Goal: Task Accomplishment & Management: Manage account settings

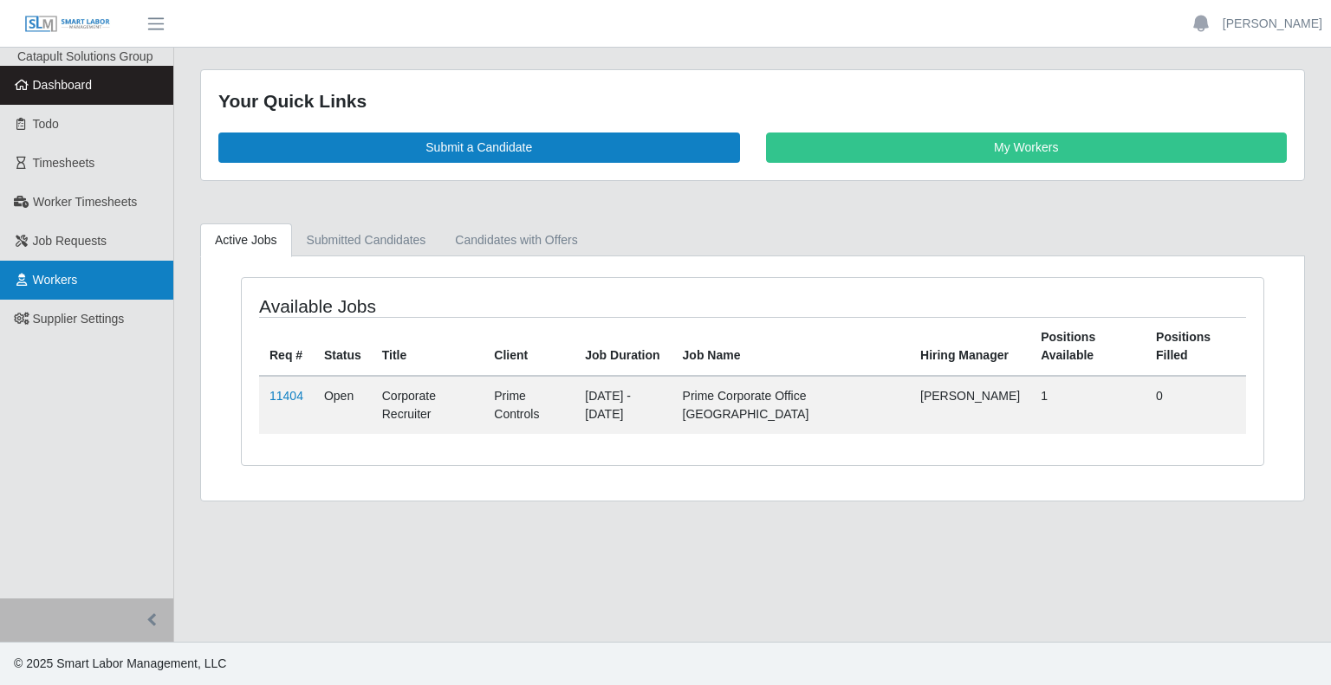
drag, startPoint x: 104, startPoint y: 304, endPoint x: 106, endPoint y: 295, distance: 8.8
click at [104, 304] on link "Supplier Settings" at bounding box center [86, 319] width 173 height 39
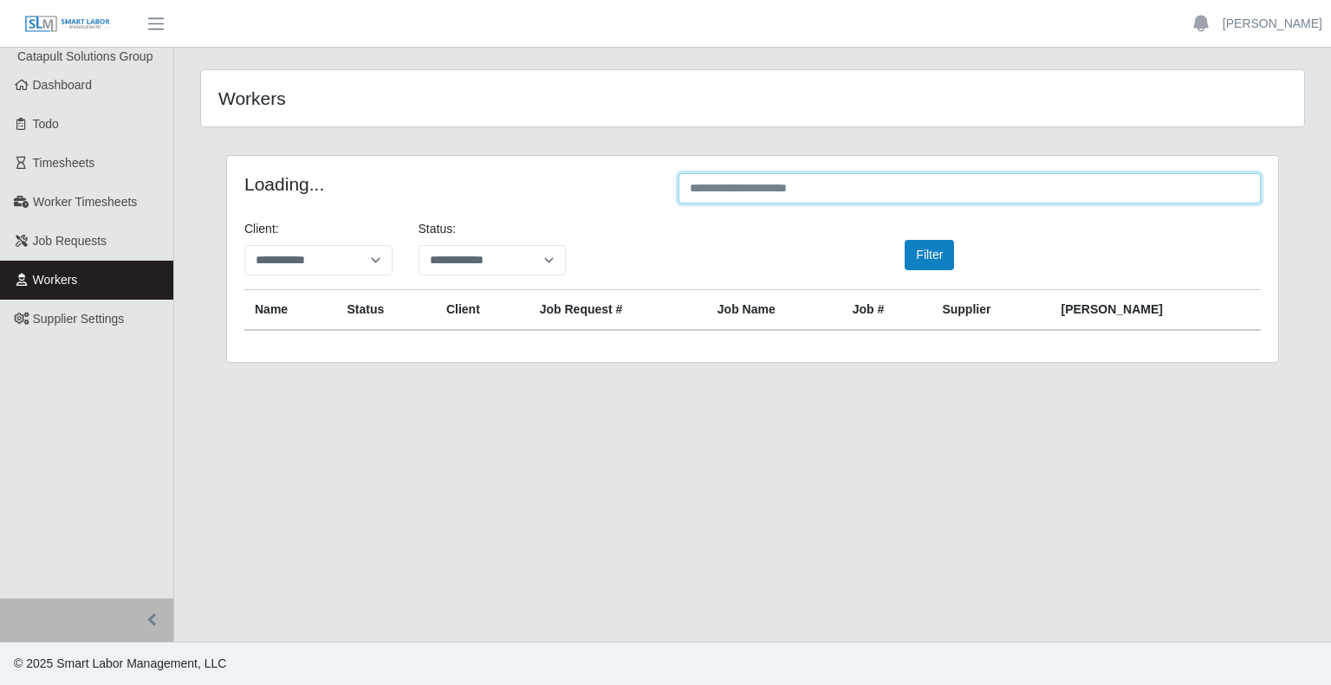
click at [1013, 181] on input "text" at bounding box center [969, 188] width 582 height 30
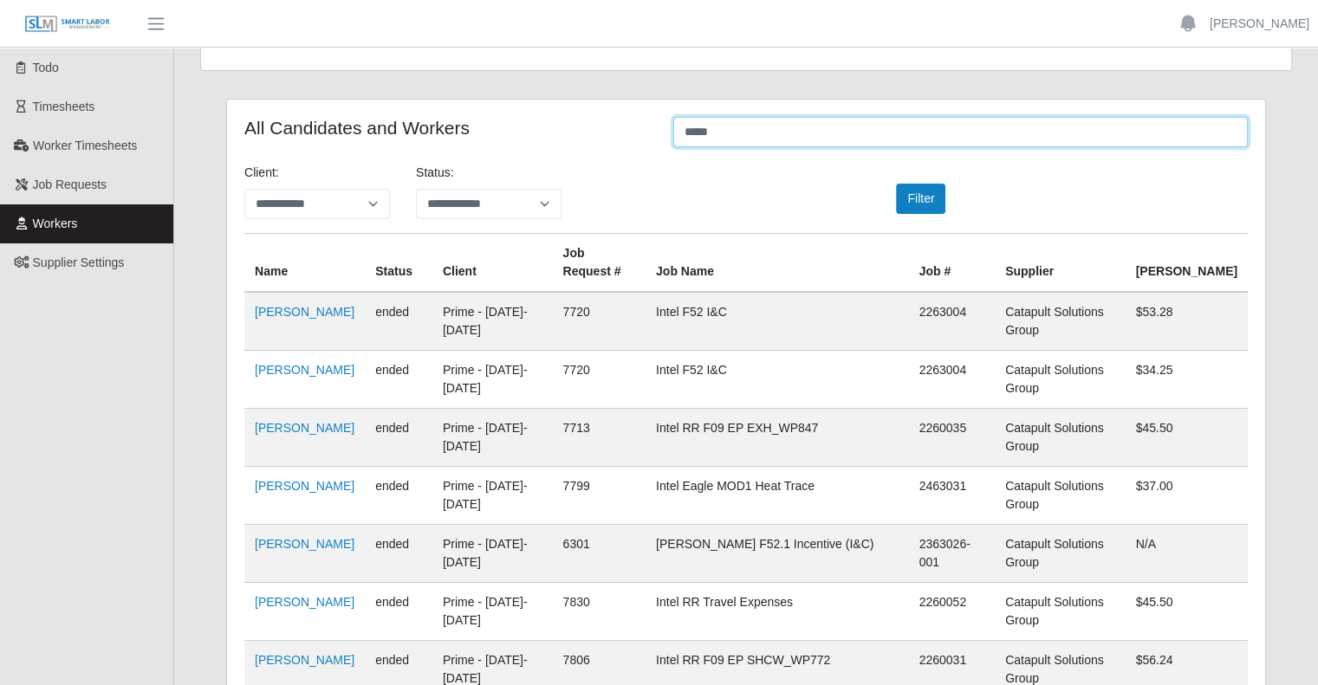
scroll to position [87, 0]
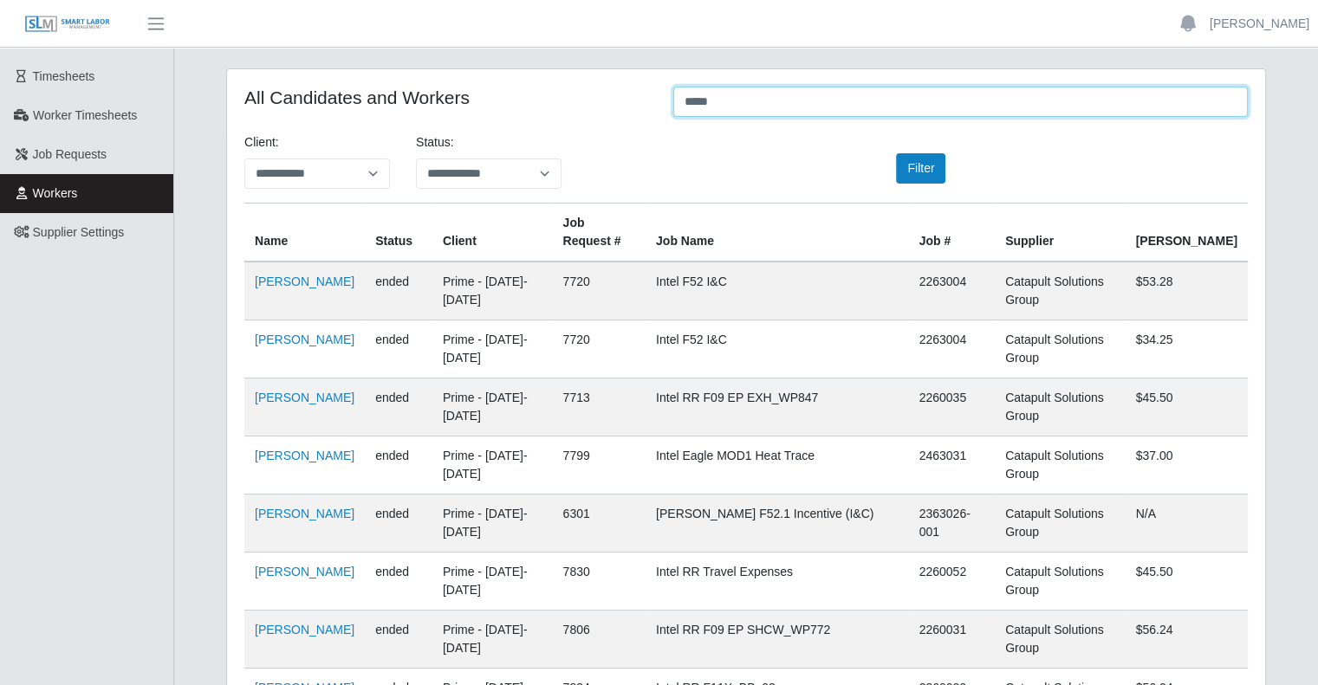
type input "*****"
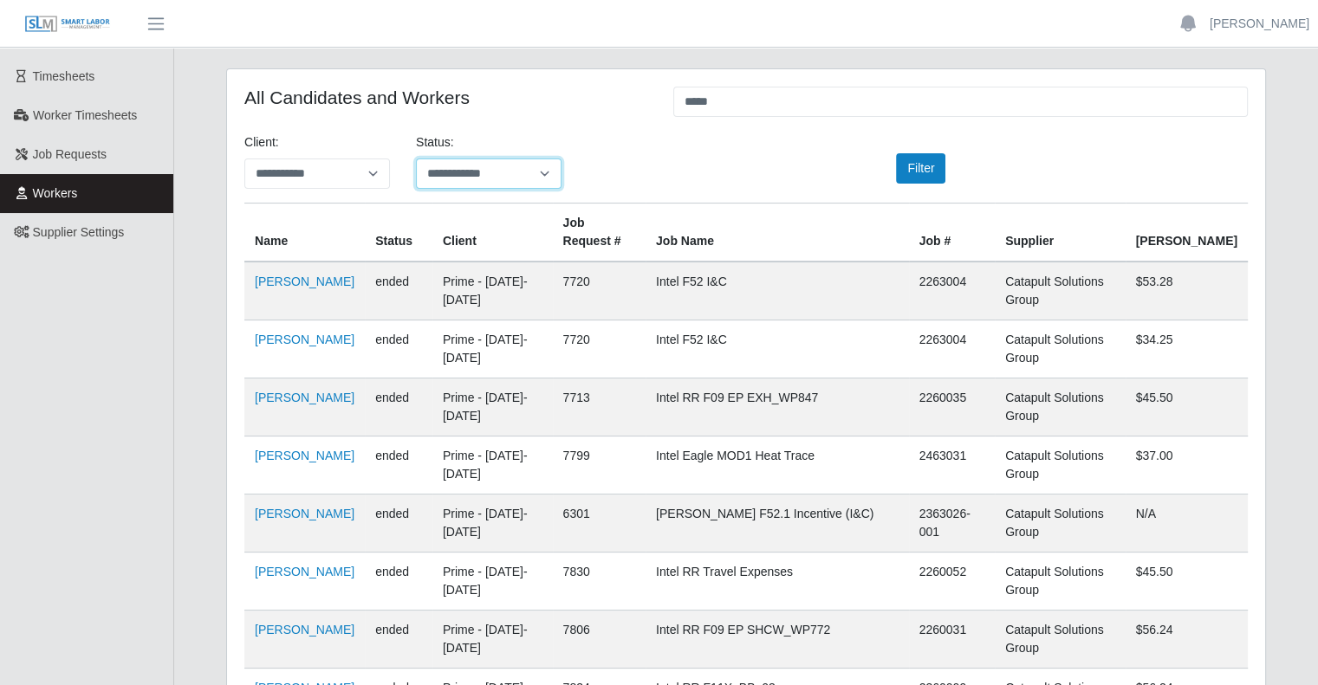
click at [478, 165] on select "**********" at bounding box center [489, 174] width 146 height 30
select select "*******"
click at [416, 159] on select "**********" at bounding box center [489, 174] width 146 height 30
click at [924, 168] on button "Filter" at bounding box center [920, 168] width 49 height 30
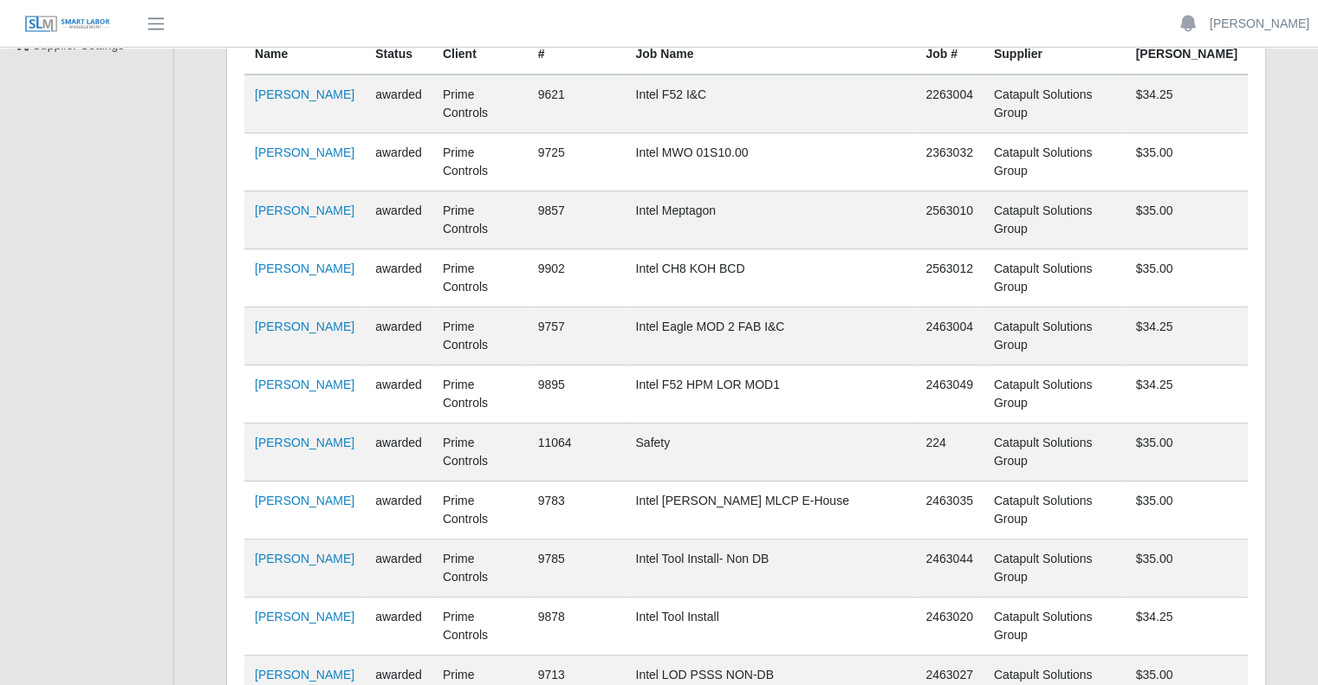
scroll to position [249, 0]
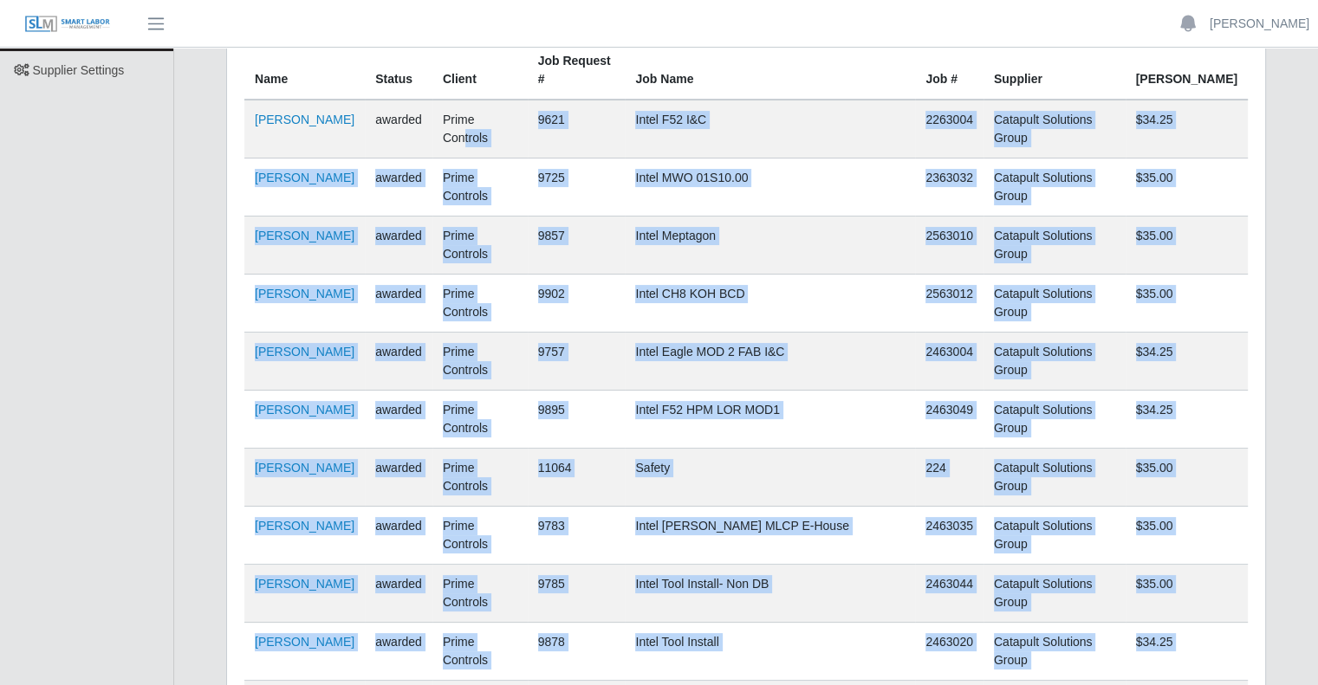
drag, startPoint x: 526, startPoint y: 111, endPoint x: 929, endPoint y: 658, distance: 679.0
click at [929, 658] on tbody "Julio Cesar Medina awarded Prime Controls 9621 Intel F52 I&C 2263004 Catapult S…" at bounding box center [745, 535] width 1003 height 871
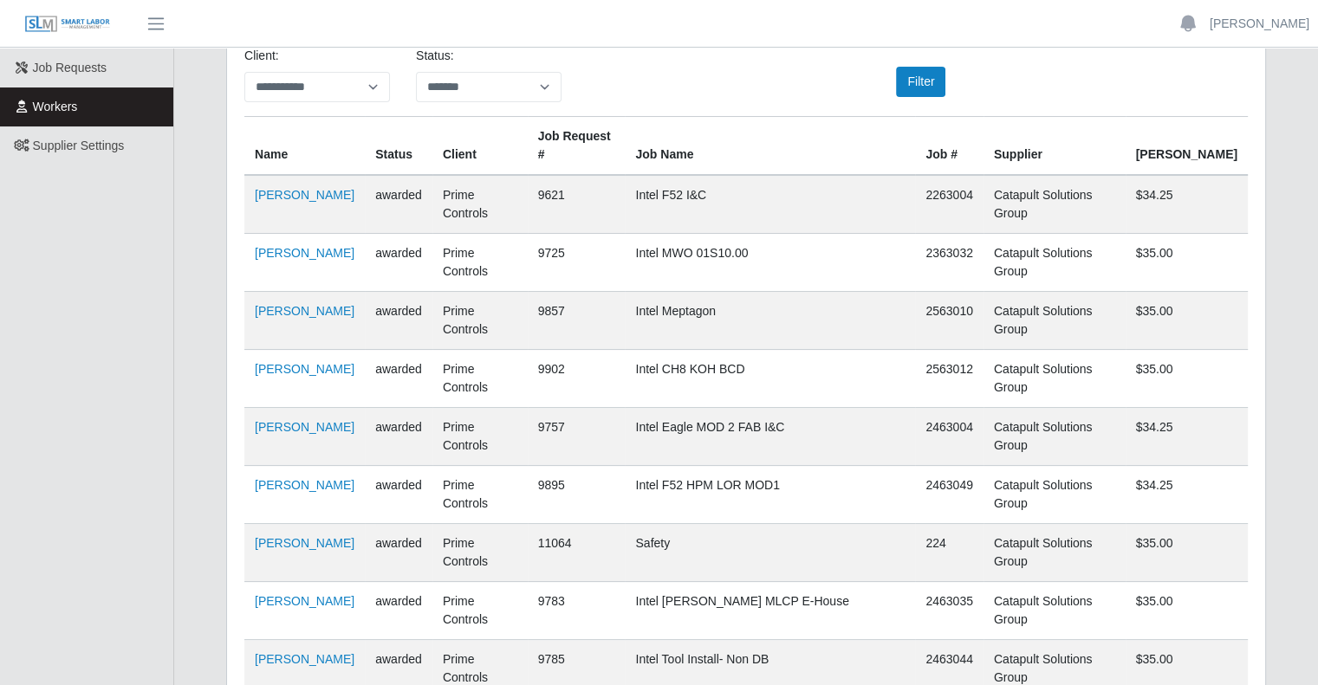
scroll to position [75, 0]
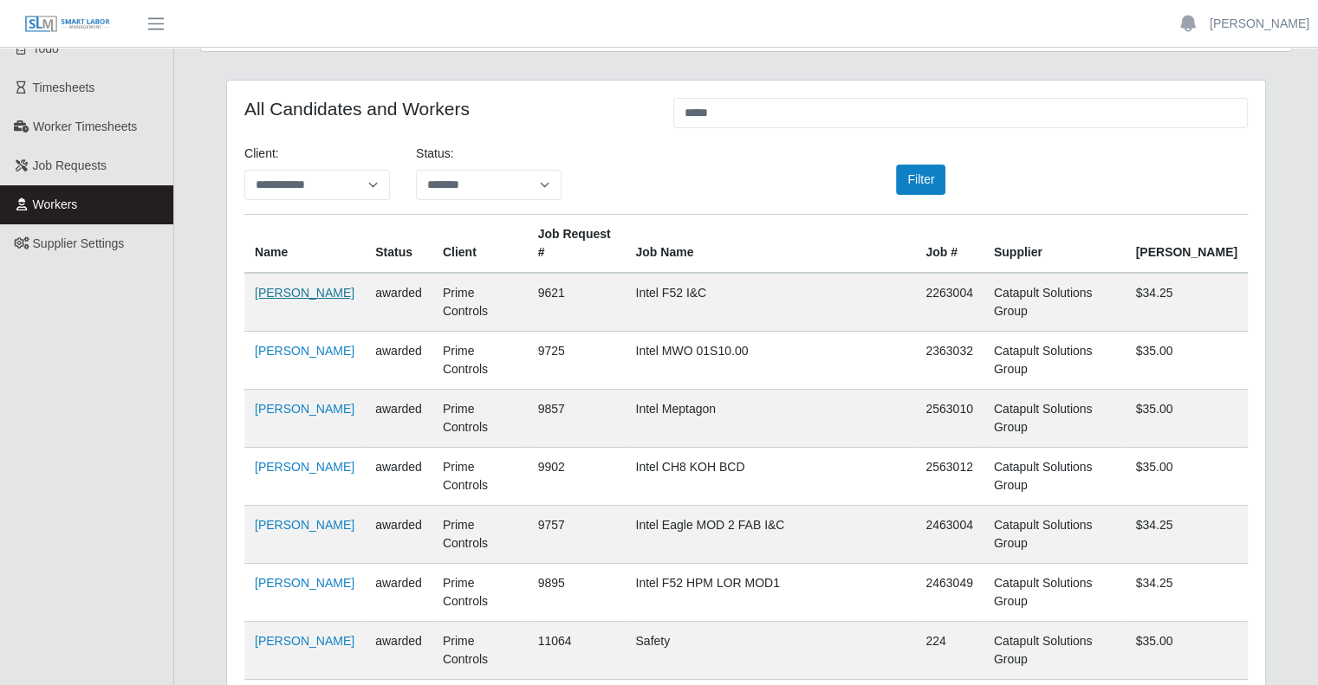
click at [338, 286] on link "[PERSON_NAME]" at bounding box center [305, 293] width 100 height 14
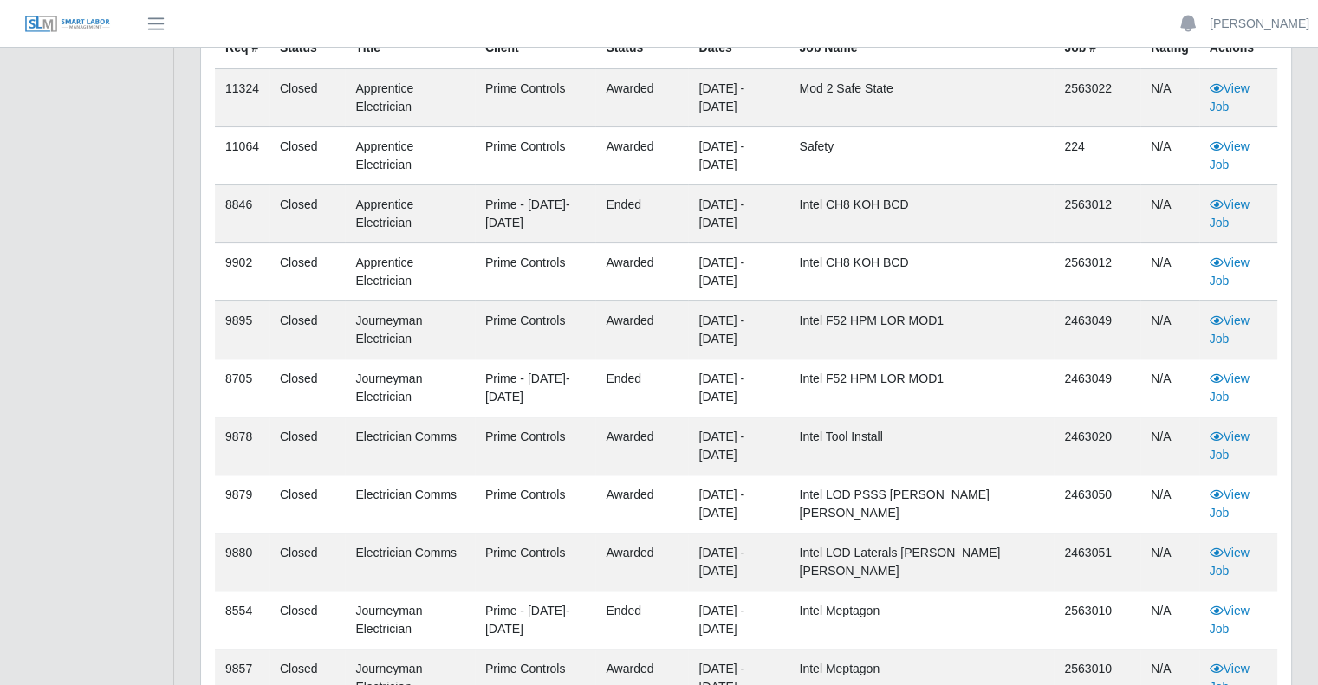
scroll to position [260, 0]
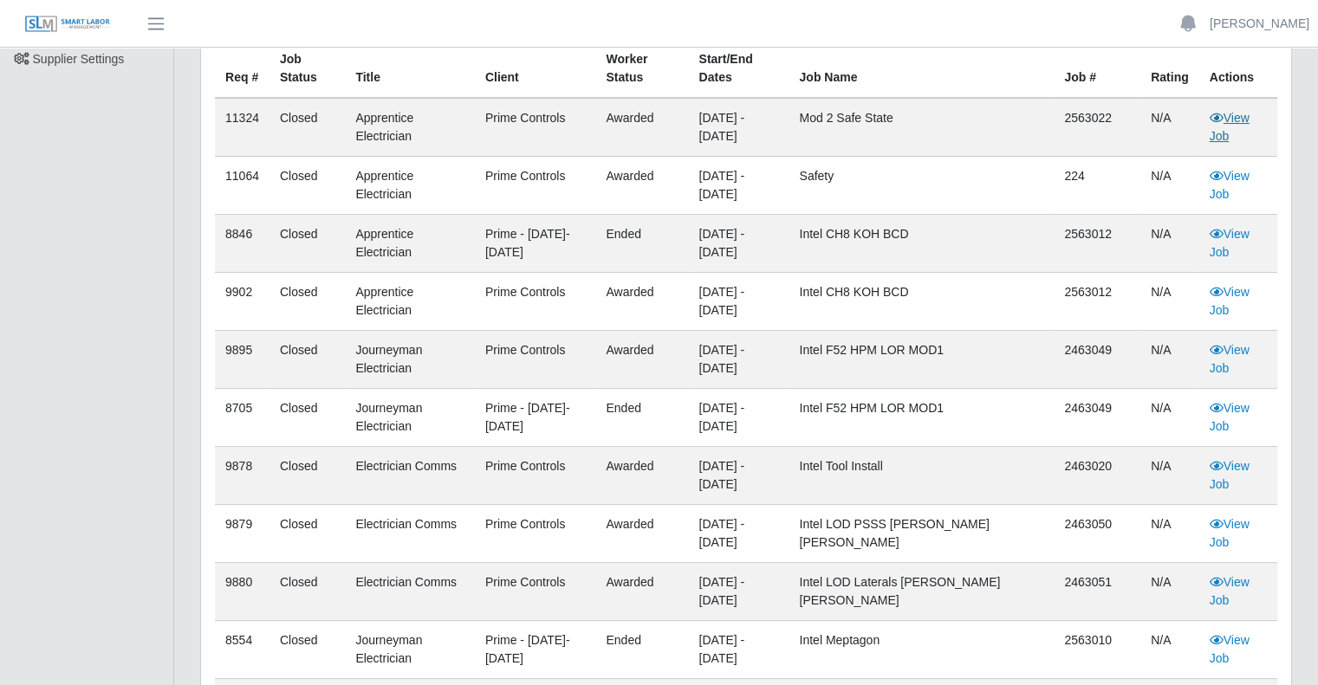
click at [1235, 120] on link "View Job" at bounding box center [1229, 127] width 40 height 32
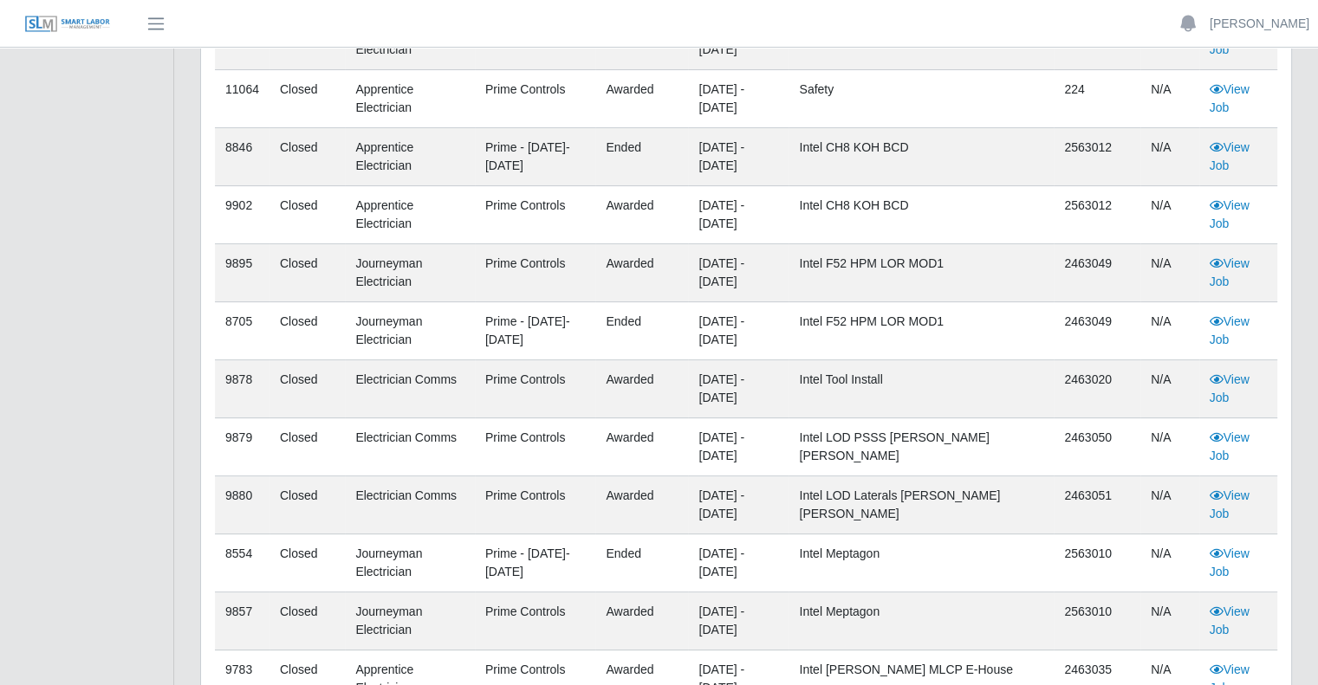
scroll to position [1133, 0]
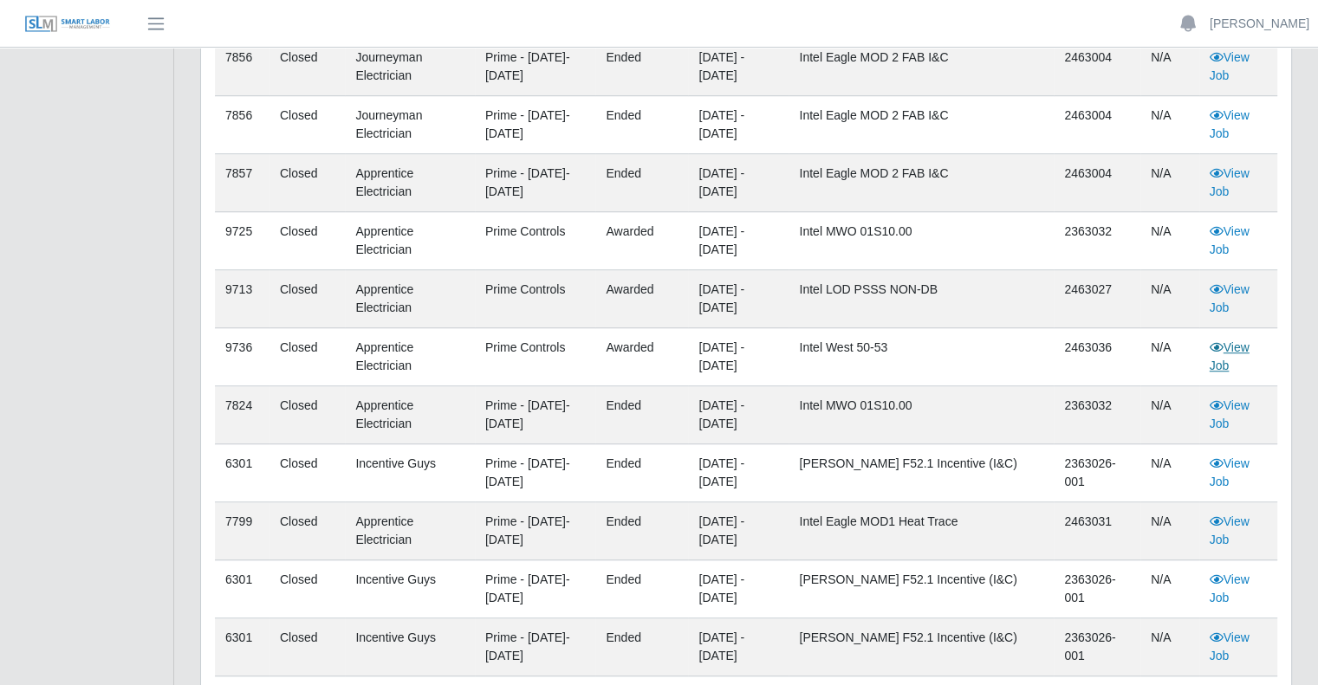
click at [1232, 342] on link "View Job" at bounding box center [1229, 356] width 40 height 32
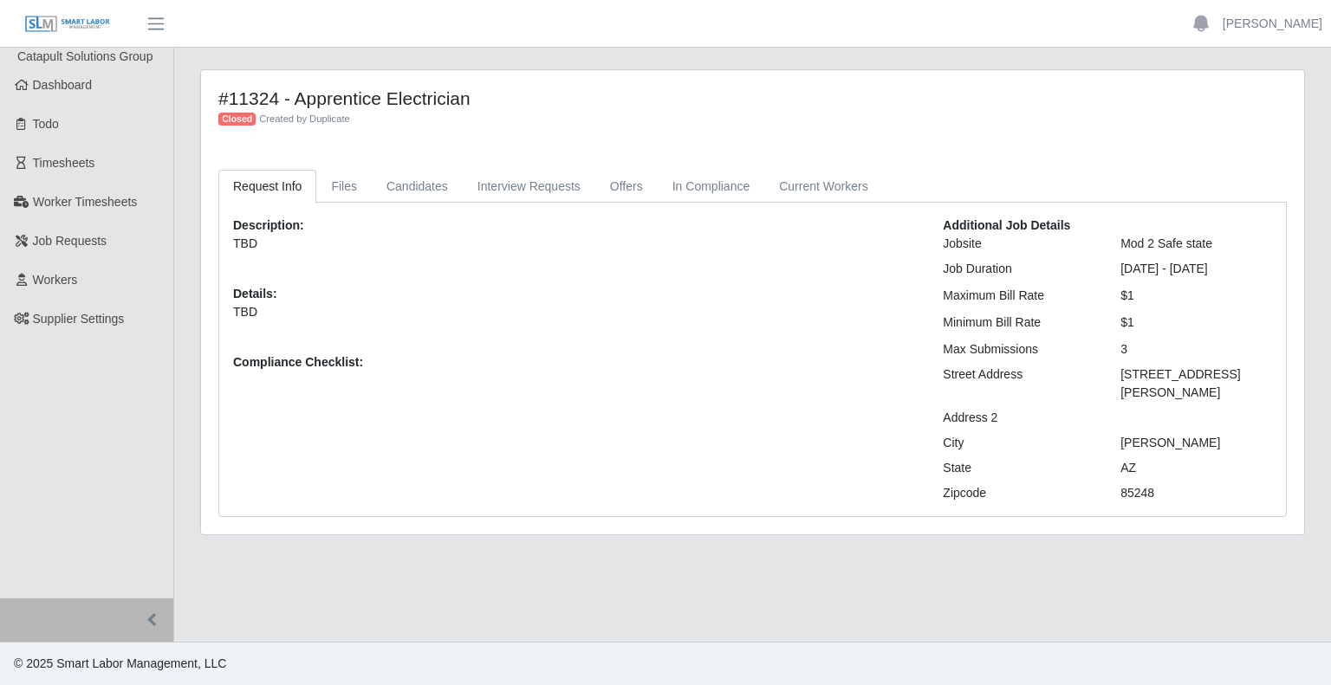
drag, startPoint x: 1099, startPoint y: 263, endPoint x: 1260, endPoint y: 255, distance: 161.4
click at [1289, 256] on div "Request Info Files Candidates Interview Requests Offers In Compliance Current W…" at bounding box center [752, 343] width 1094 height 347
drag, startPoint x: 1124, startPoint y: 273, endPoint x: 1264, endPoint y: 257, distance: 141.2
click at [1264, 257] on div "Additional Job Details Jobsite Intel West 50-53 Job Duration [DATE] - [DATE] Ma…" at bounding box center [1107, 360] width 355 height 286
click at [1261, 266] on div "[DATE] - [DATE]" at bounding box center [1196, 269] width 178 height 18
